Goal: Task Accomplishment & Management: Manage account settings

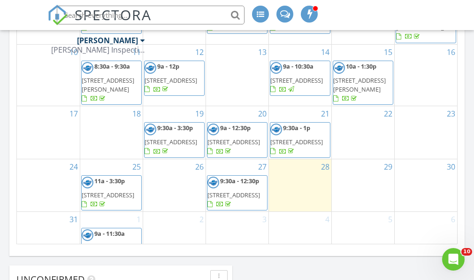
scroll to position [642, 0]
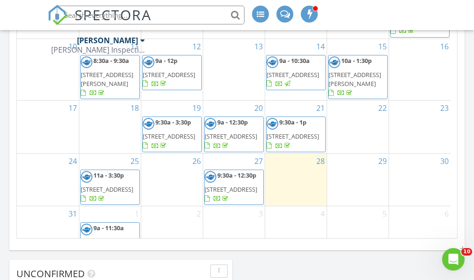
click at [113, 238] on span "2 Faulkner St, St. John's A1B 5E3" at bounding box center [107, 251] width 53 height 26
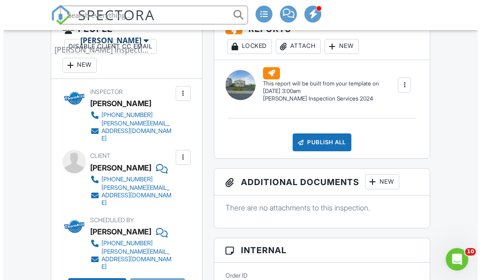
scroll to position [271, 0]
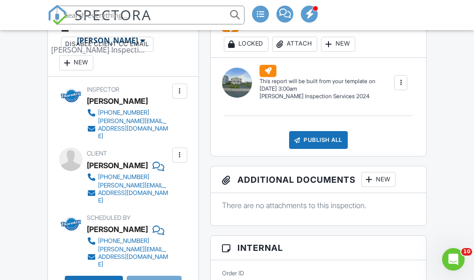
click at [181, 150] on div at bounding box center [179, 154] width 9 height 9
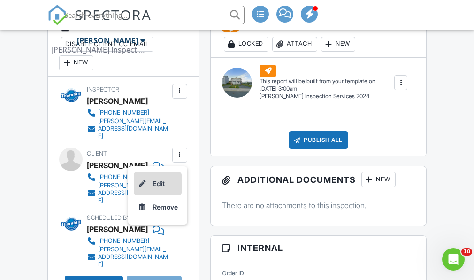
click at [166, 177] on li "Edit" at bounding box center [158, 183] width 48 height 23
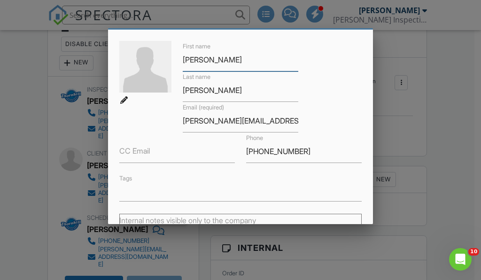
scroll to position [45, 0]
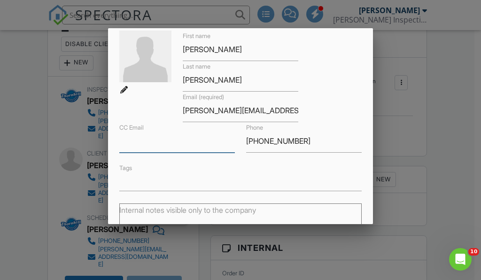
paste input "[PERSON_NAME][EMAIL_ADDRESS][PERSON_NAME][DOMAIN_NAME]"
type input "[PERSON_NAME][EMAIL_ADDRESS][PERSON_NAME][DOMAIN_NAME]"
click at [195, 168] on div "Tags" at bounding box center [240, 176] width 253 height 29
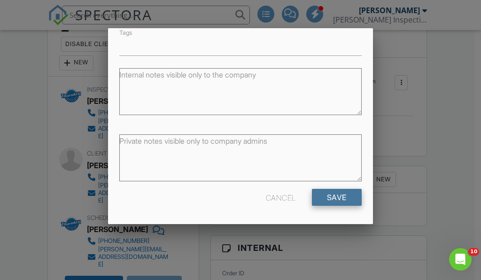
scroll to position [180, 0]
click at [313, 197] on input "Save" at bounding box center [337, 197] width 50 height 17
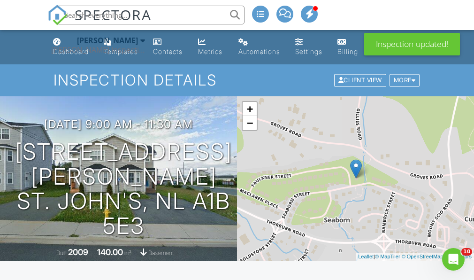
click at [306, 7] on div at bounding box center [309, 14] width 17 height 17
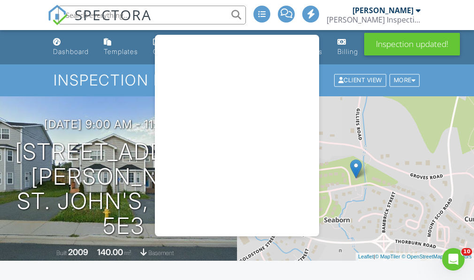
click at [306, 7] on div at bounding box center [310, 14] width 17 height 17
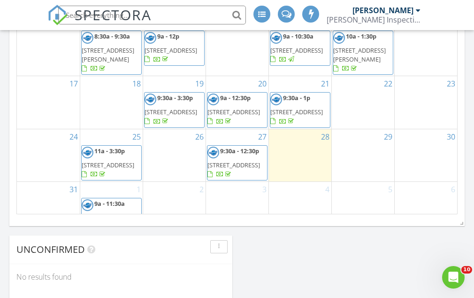
scroll to position [691, 0]
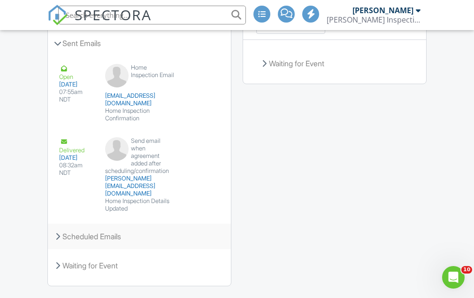
scroll to position [1209, 0]
